Goal: Information Seeking & Learning: Learn about a topic

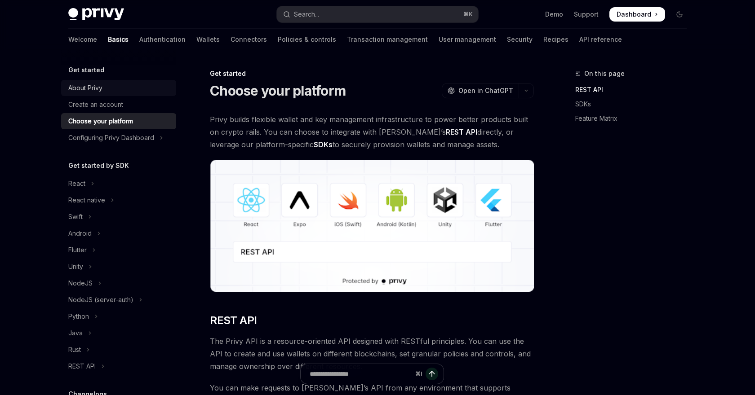
click at [102, 86] on div "About Privy" at bounding box center [85, 88] width 34 height 11
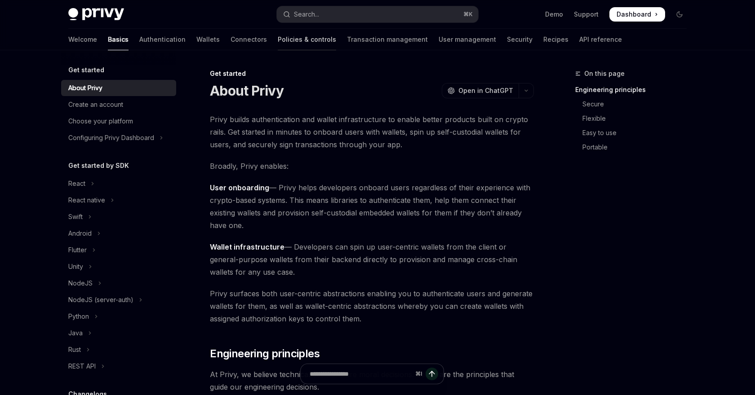
click at [278, 43] on link "Policies & controls" at bounding box center [307, 40] width 58 height 22
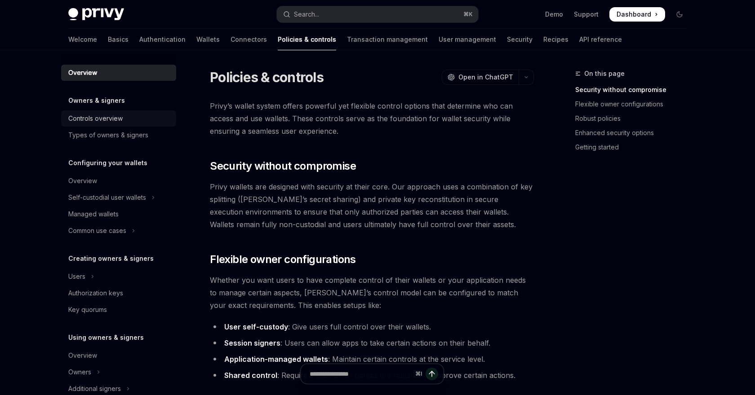
click at [107, 118] on div "Controls overview" at bounding box center [95, 118] width 54 height 11
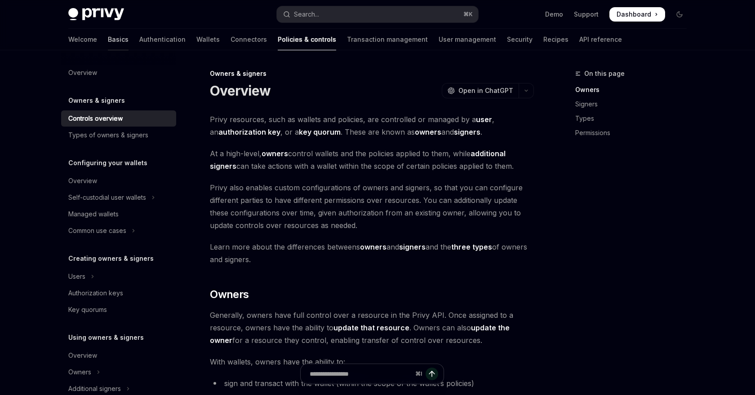
click at [108, 39] on link "Basics" at bounding box center [118, 40] width 21 height 22
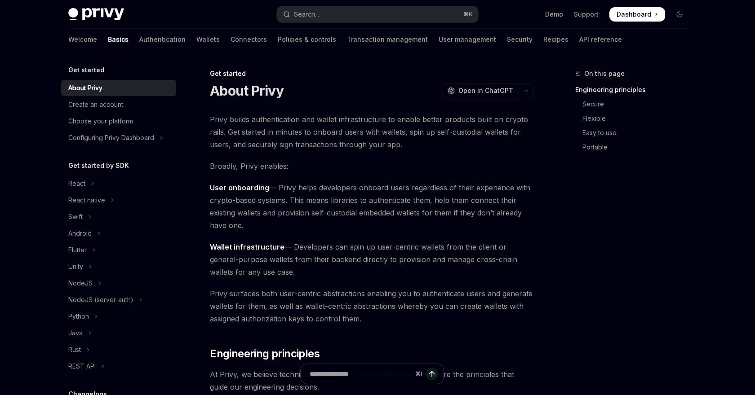
click at [97, 11] on img at bounding box center [96, 14] width 56 height 13
type textarea "*"
